Goal: Obtain resource: Download file/media

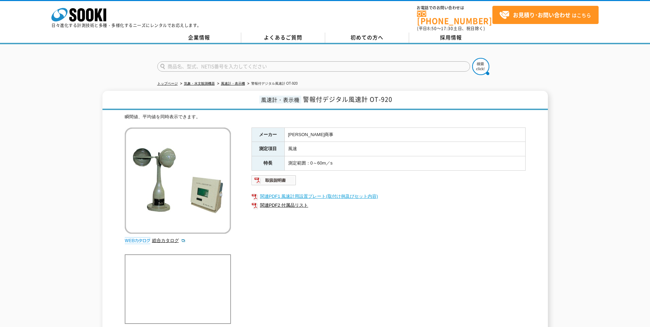
click at [275, 192] on link "関連PDF1 風速計用設置プレート(取付け例及びセット内容)" at bounding box center [388, 196] width 274 height 9
click at [278, 202] on link "関連PDF2 付属品リスト" at bounding box center [388, 205] width 274 height 9
click at [298, 192] on link "関連PDF1 風速計用設置プレート(取付け例及びセット内容)" at bounding box center [388, 196] width 274 height 9
click at [281, 192] on link "関連PDF1 風速計用設置プレート(取付け例及びセット内容)" at bounding box center [388, 196] width 274 height 9
